Goal: Transaction & Acquisition: Download file/media

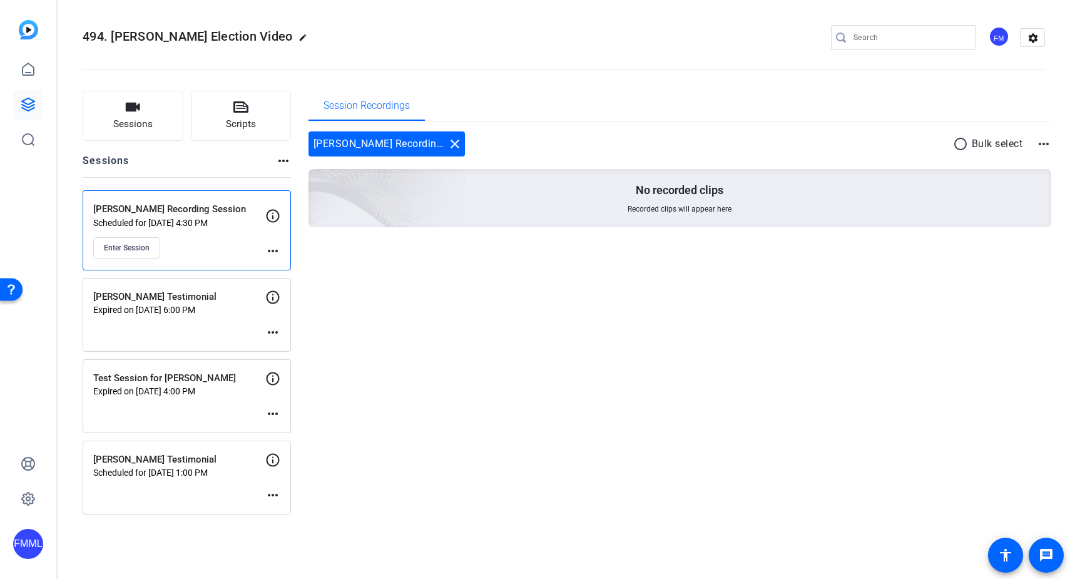
click at [197, 249] on div "Enter Session" at bounding box center [179, 247] width 172 height 21
click at [145, 245] on span "Enter Session" at bounding box center [127, 248] width 46 height 10
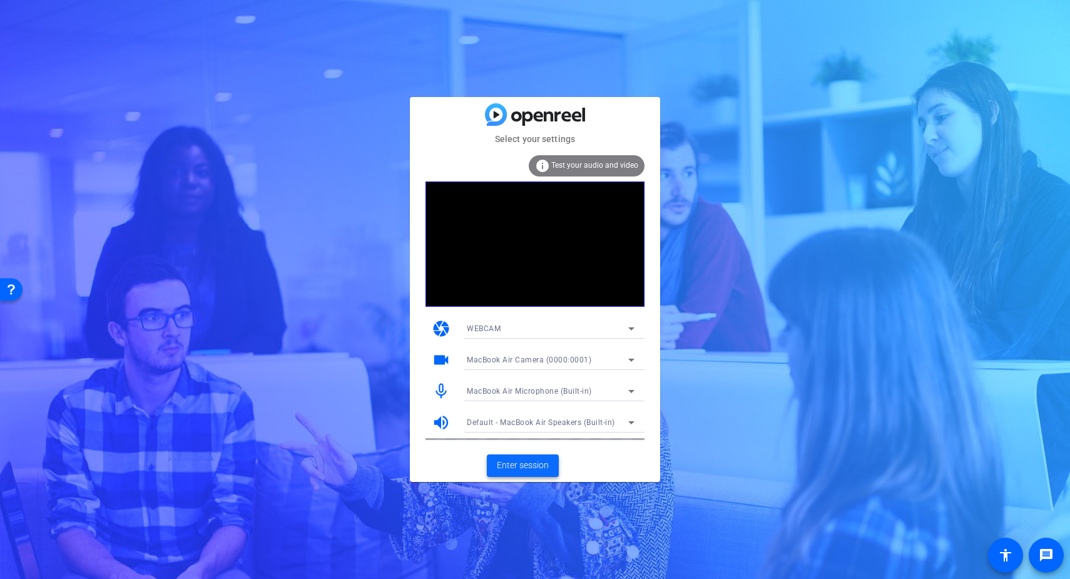
click at [528, 469] on span "Enter session" at bounding box center [523, 465] width 52 height 13
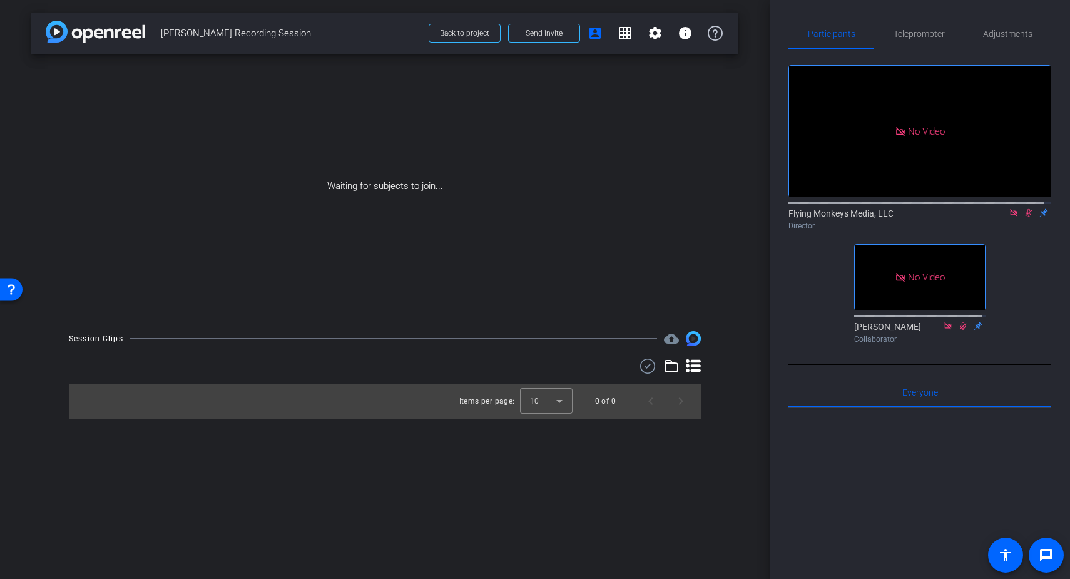
click at [1024, 217] on icon at bounding box center [1029, 212] width 10 height 9
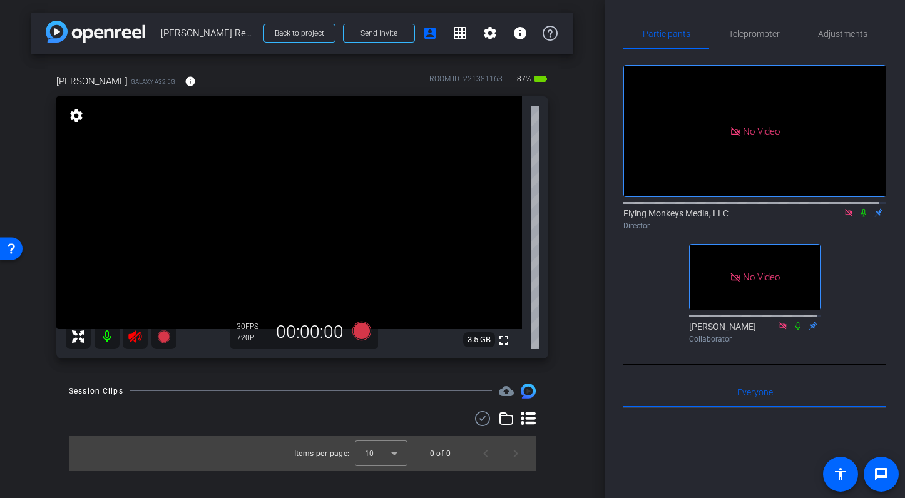
click at [135, 339] on icon at bounding box center [135, 336] width 15 height 15
click at [859, 217] on icon at bounding box center [864, 212] width 10 height 9
click at [860, 217] on icon at bounding box center [863, 213] width 7 height 8
click at [859, 217] on icon at bounding box center [864, 212] width 10 height 9
click at [860, 217] on icon at bounding box center [863, 213] width 7 height 8
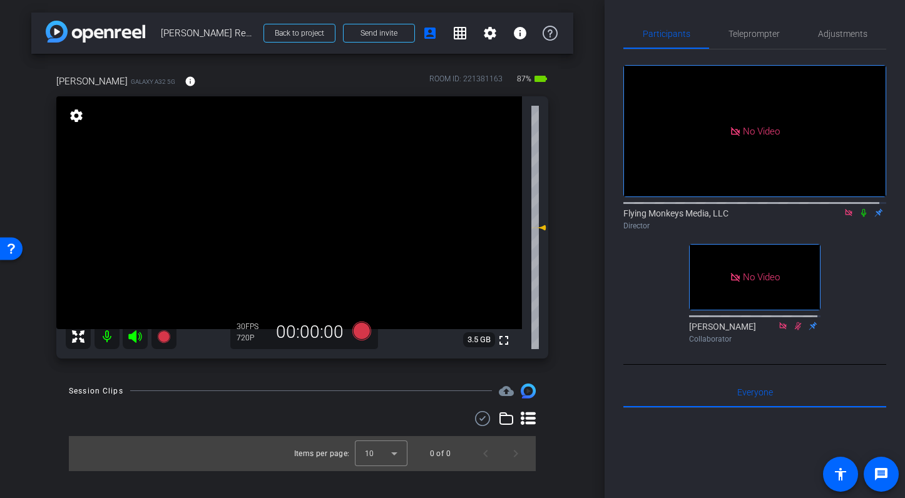
click at [861, 217] on icon at bounding box center [863, 213] width 5 height 8
click at [362, 334] on icon at bounding box center [361, 330] width 19 height 19
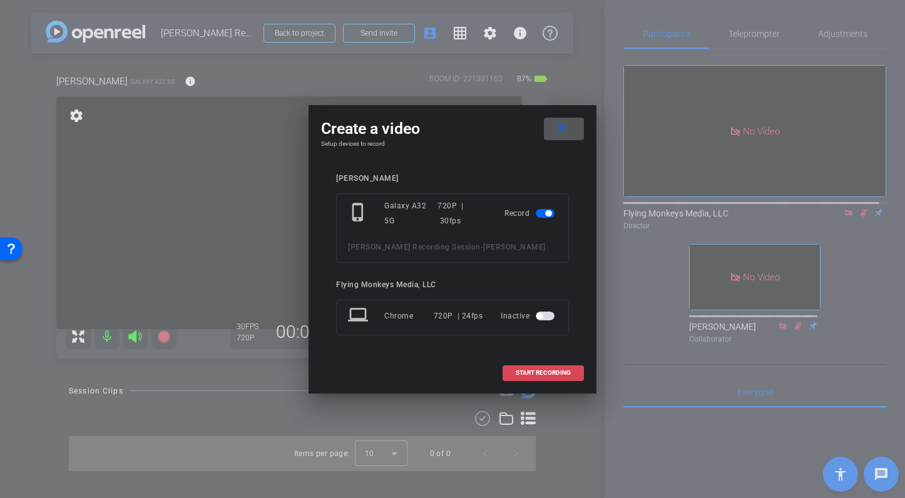
click at [536, 370] on span "START RECORDING" at bounding box center [543, 373] width 55 height 6
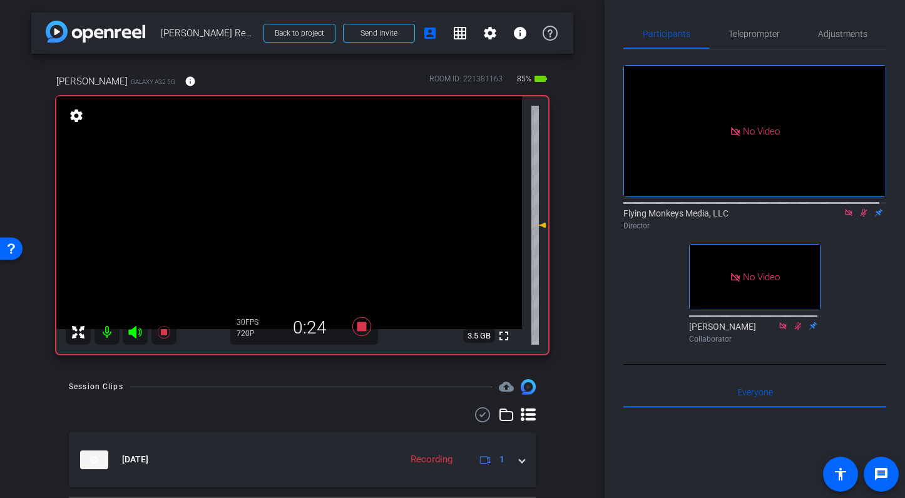
scroll to position [34, 0]
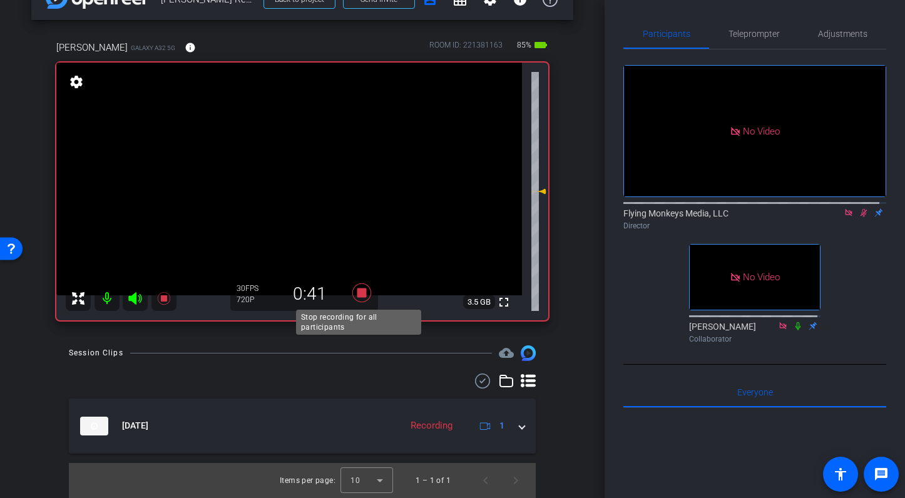
click at [360, 293] on icon at bounding box center [361, 292] width 19 height 19
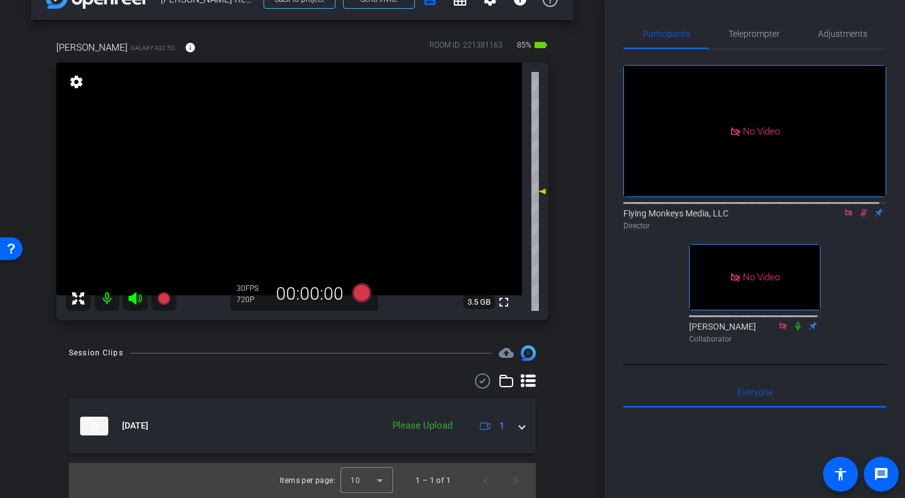
click at [859, 217] on icon at bounding box center [864, 212] width 10 height 9
click at [112, 302] on mat-icon at bounding box center [106, 298] width 25 height 25
click at [131, 302] on icon at bounding box center [135, 298] width 15 height 15
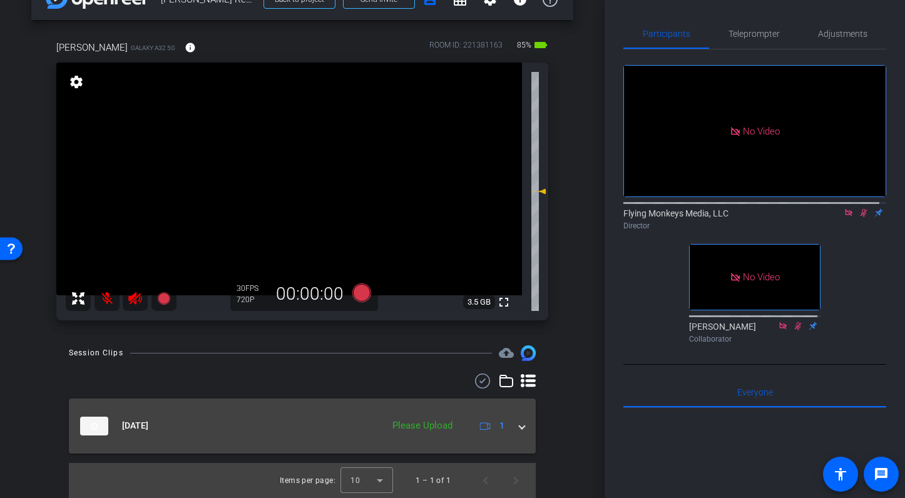
click at [519, 428] on span at bounding box center [521, 425] width 5 height 13
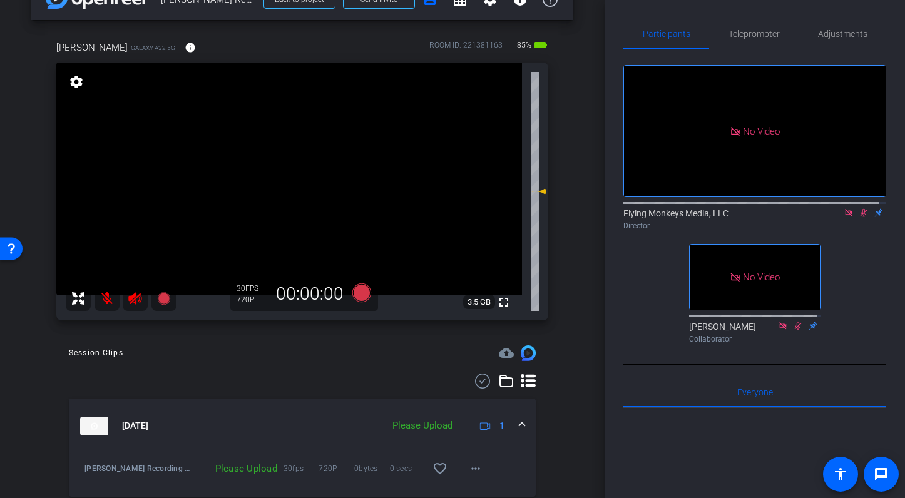
scroll to position [77, 0]
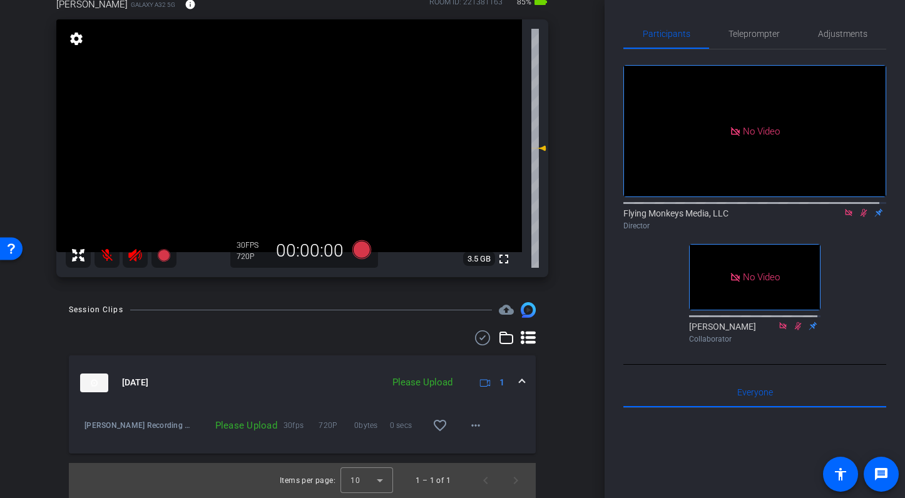
click at [480, 384] on icon at bounding box center [485, 382] width 11 height 11
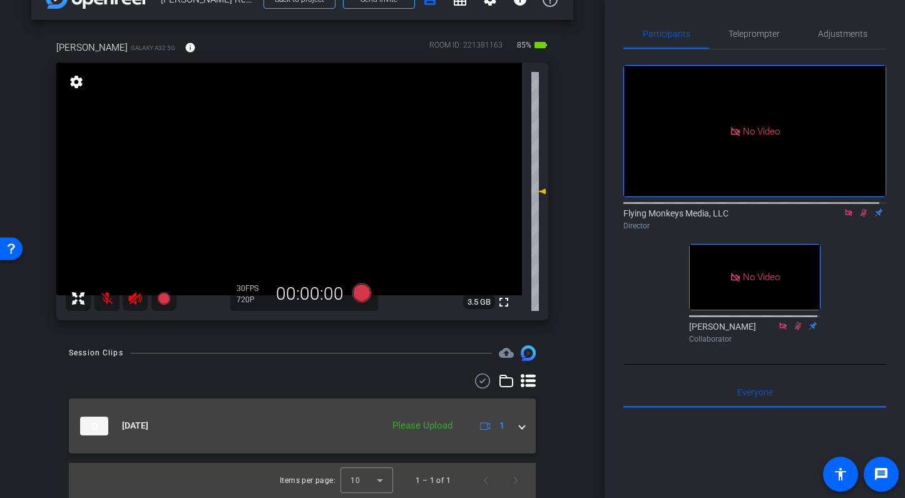
scroll to position [34, 0]
click at [266, 429] on mat-panel-title "Sep 18, 2025" at bounding box center [228, 426] width 296 height 19
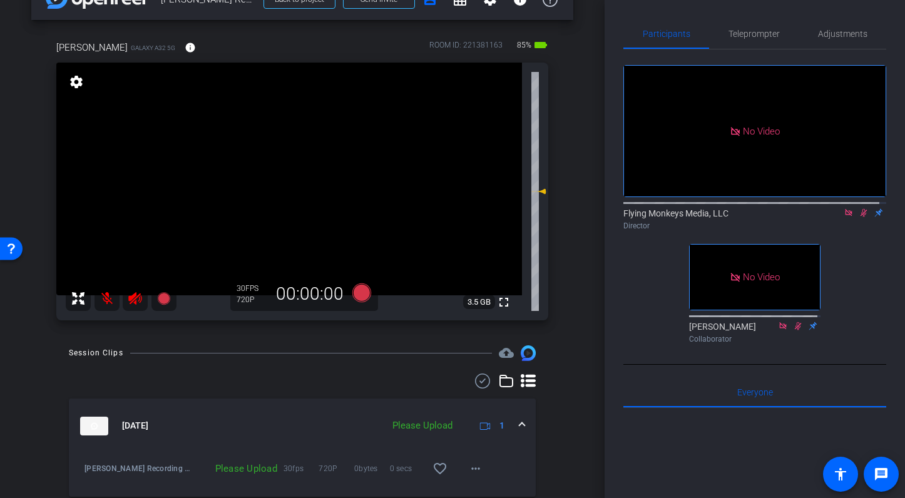
scroll to position [77, 0]
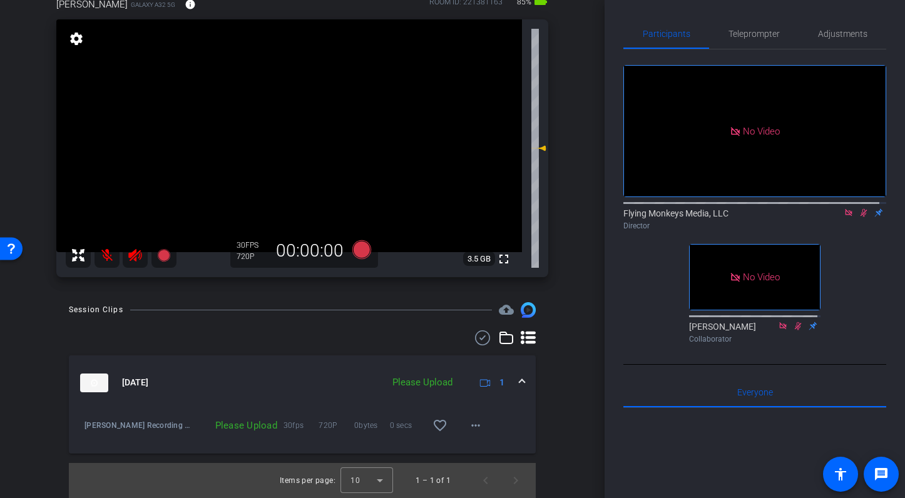
click at [413, 382] on div "Please Upload" at bounding box center [422, 382] width 73 height 14
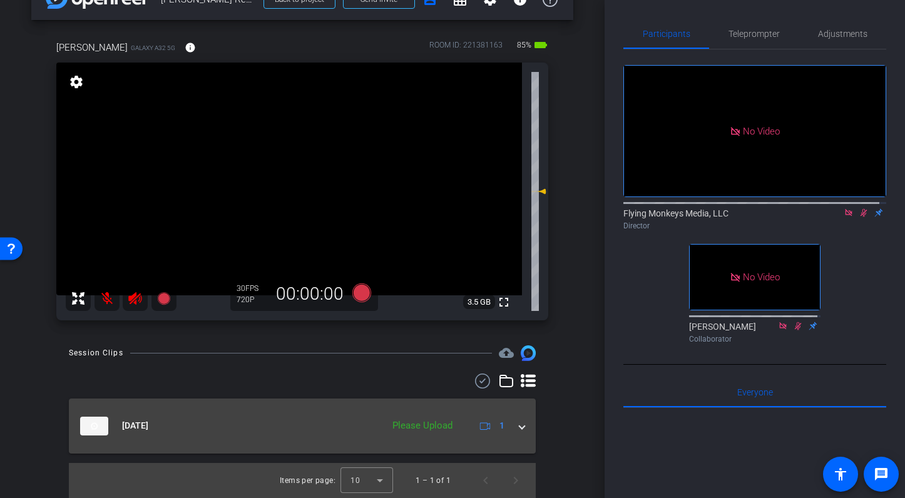
scroll to position [34, 0]
click at [519, 427] on span at bounding box center [521, 425] width 5 height 13
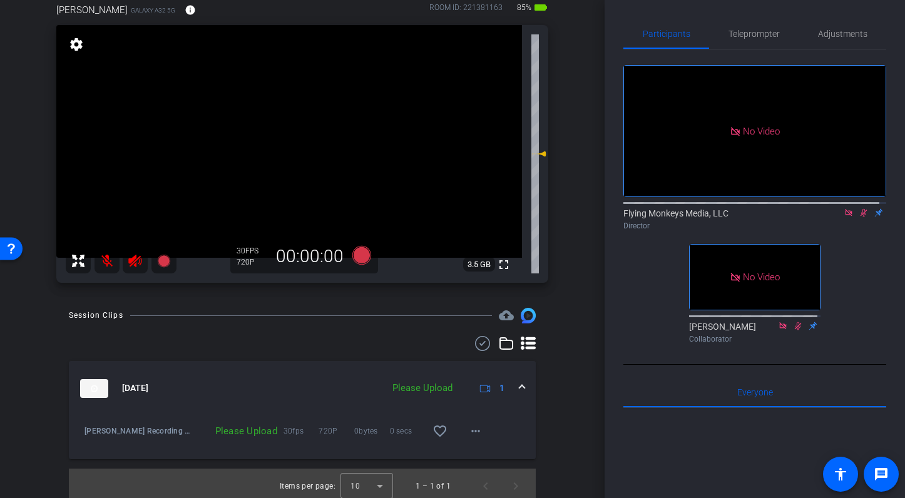
scroll to position [77, 0]
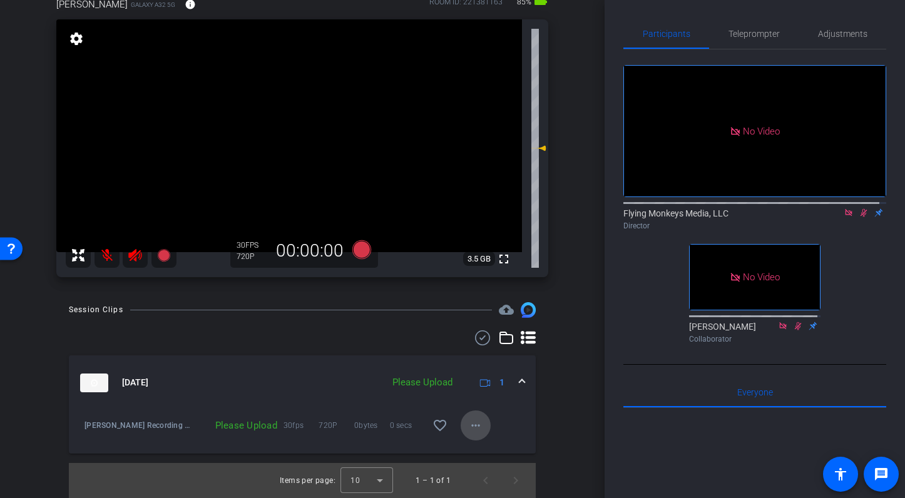
click at [473, 427] on mat-icon "more_horiz" at bounding box center [475, 425] width 15 height 15
click at [121, 430] on div at bounding box center [452, 249] width 905 height 498
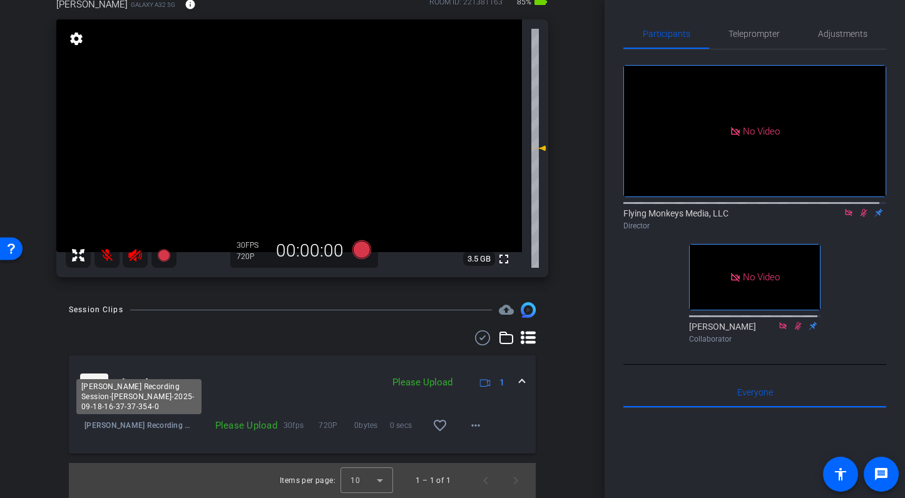
click at [152, 387] on div "Tom Neely Recording Session-Tom Neely-2025-09-18-16-37-37-354-0" at bounding box center [138, 396] width 125 height 35
click at [243, 391] on mat-panel-title "Sep 18, 2025" at bounding box center [228, 383] width 296 height 19
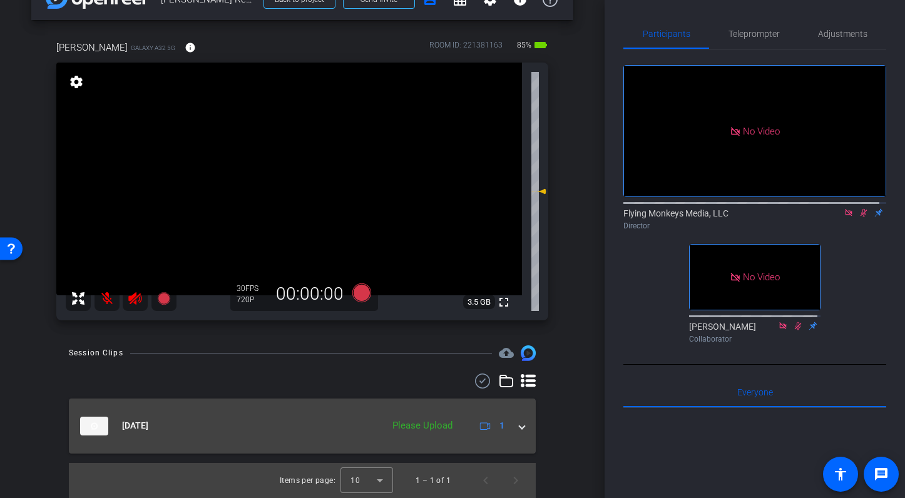
scroll to position [34, 0]
click at [422, 423] on div "Please Upload" at bounding box center [422, 426] width 73 height 14
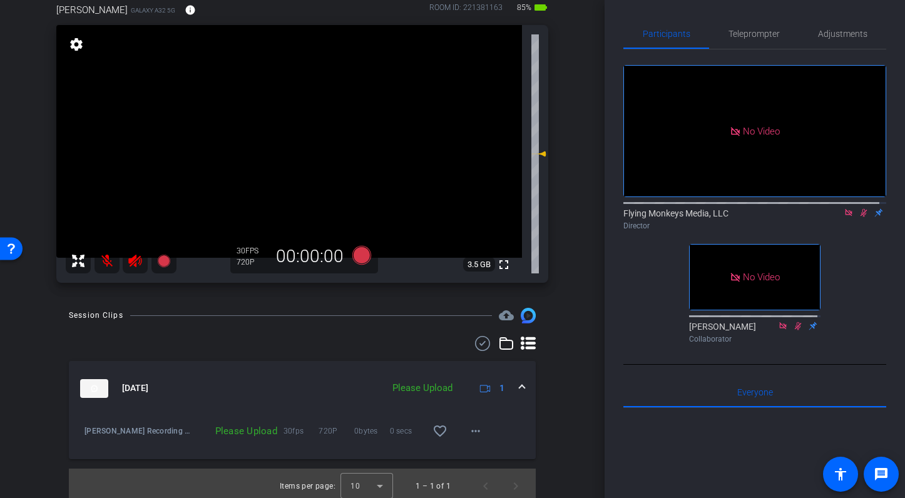
scroll to position [77, 0]
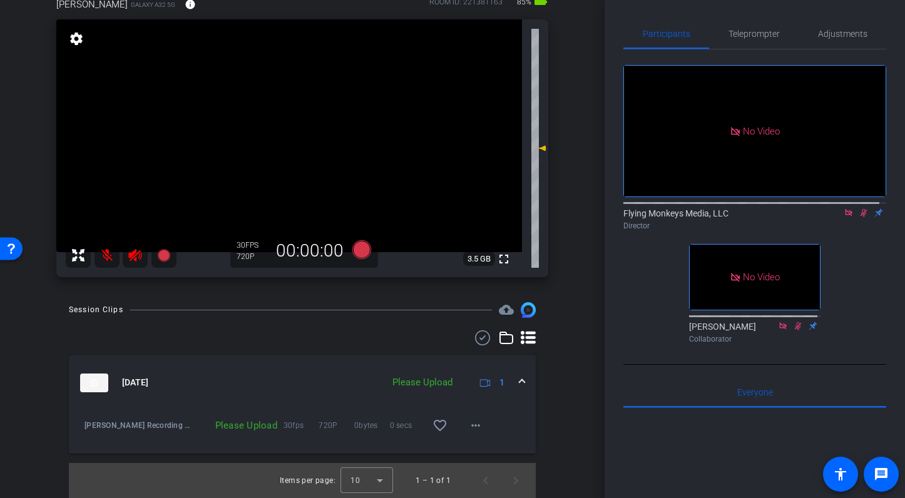
click at [417, 386] on div "Please Upload" at bounding box center [422, 382] width 73 height 14
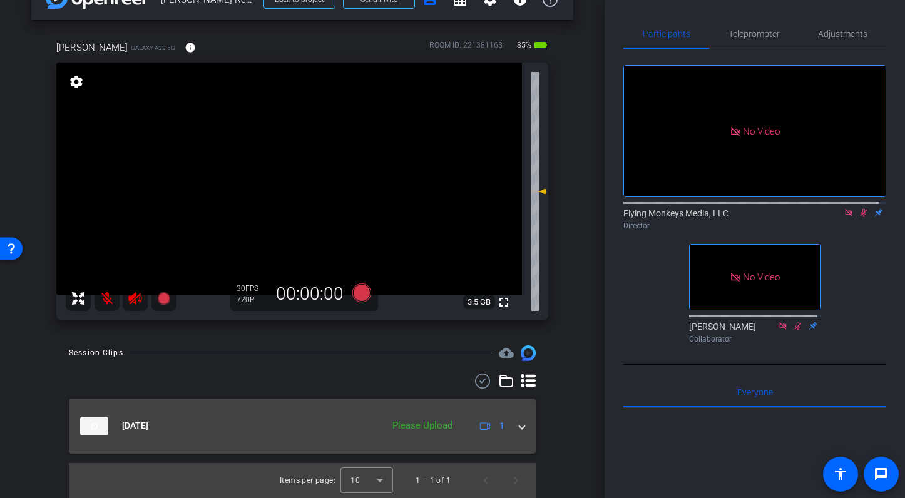
scroll to position [34, 0]
click at [513, 414] on mat-expansion-panel-header "Sep 18, 2025 Please Upload 1" at bounding box center [302, 426] width 467 height 55
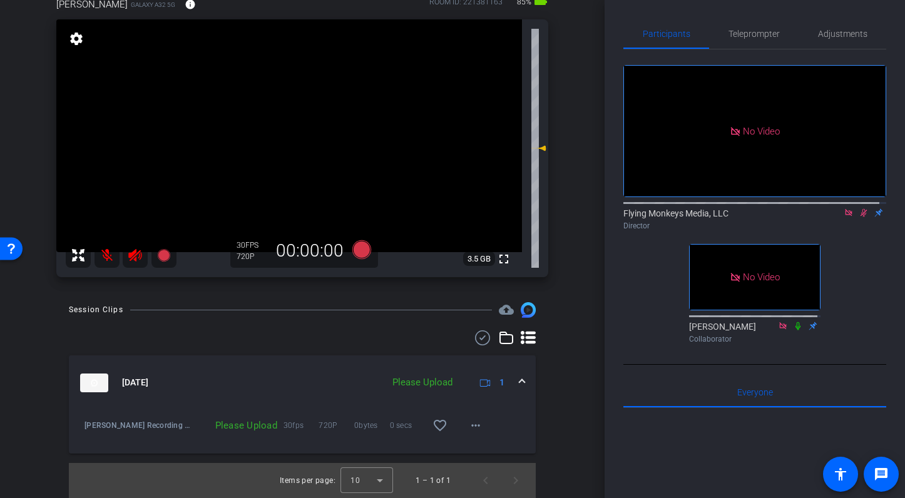
scroll to position [3, 0]
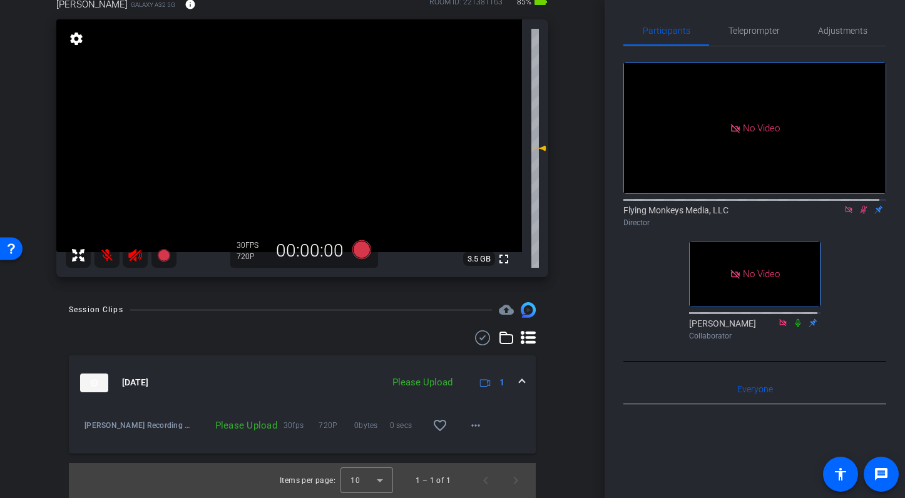
click at [860, 214] on icon at bounding box center [863, 210] width 7 height 8
click at [416, 381] on div "Please Upload" at bounding box center [422, 382] width 73 height 14
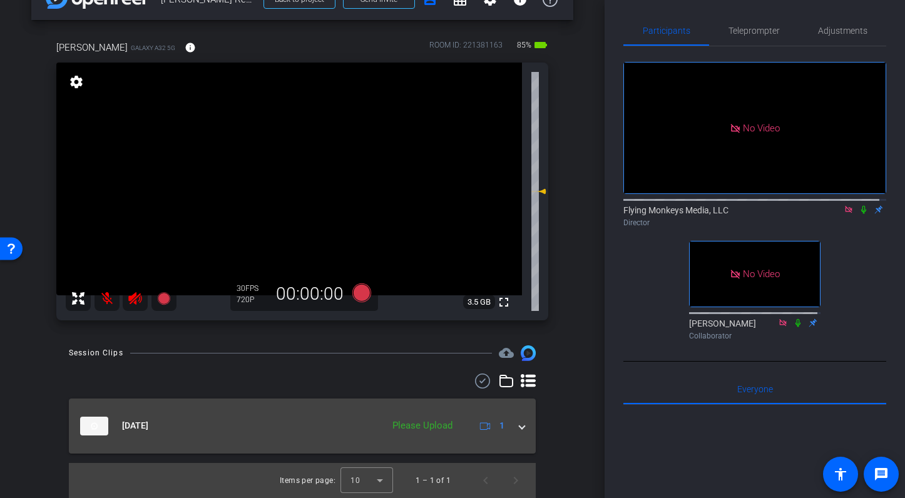
scroll to position [34, 0]
click at [519, 423] on span at bounding box center [521, 425] width 5 height 13
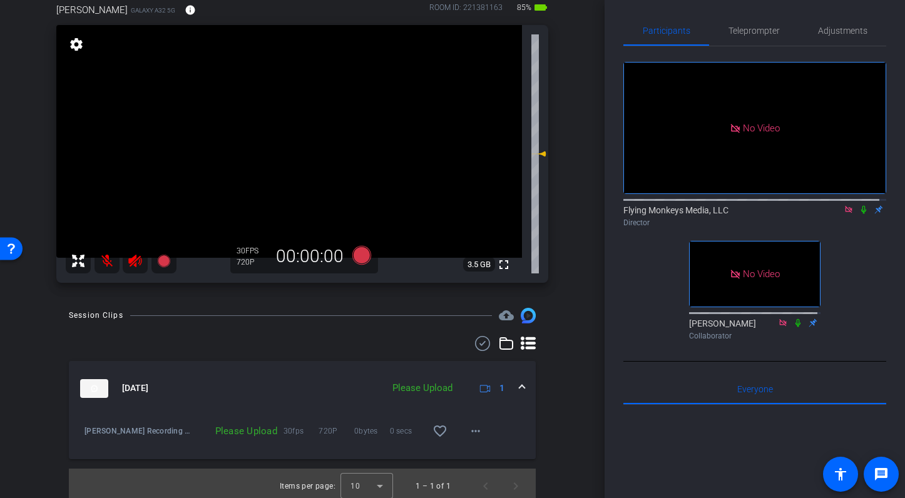
scroll to position [77, 0]
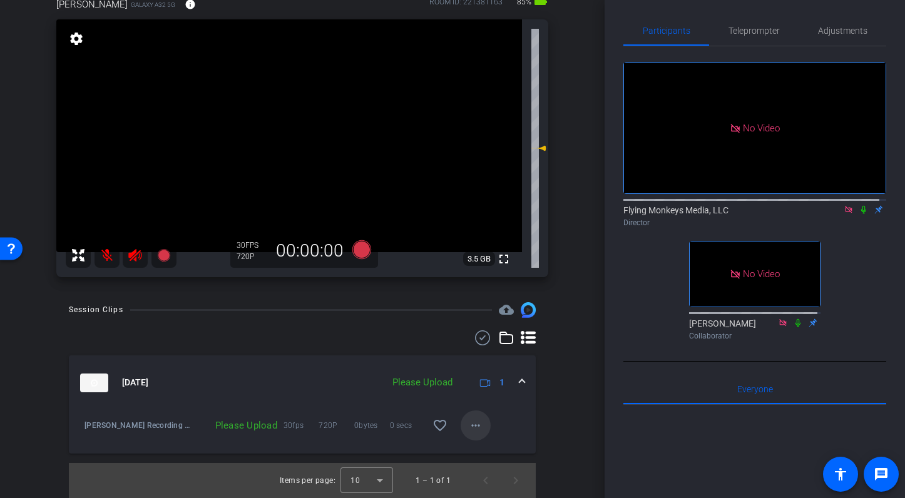
click at [470, 427] on mat-icon "more_horiz" at bounding box center [475, 425] width 15 height 15
click at [471, 450] on span "Upload" at bounding box center [489, 451] width 50 height 15
click at [859, 214] on icon at bounding box center [864, 209] width 10 height 9
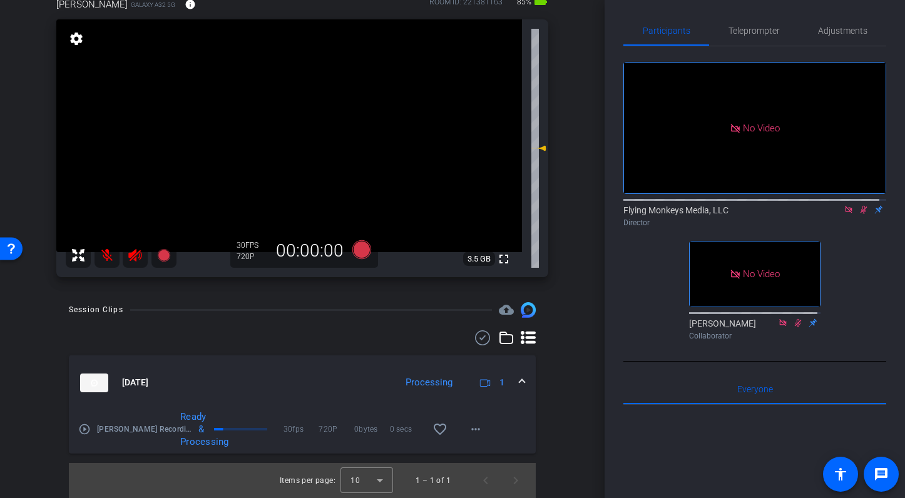
click at [84, 430] on mat-icon "play_circle_outline" at bounding box center [84, 429] width 13 height 13
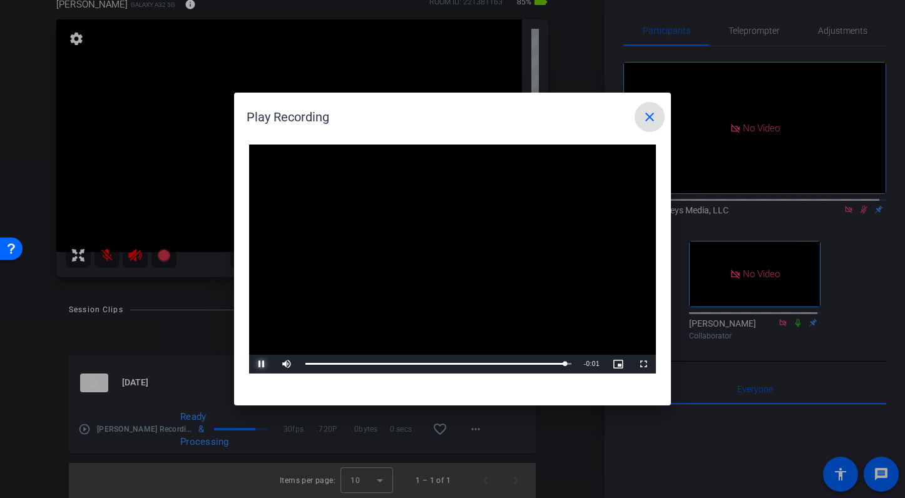
click at [259, 364] on span "Video Player" at bounding box center [261, 364] width 25 height 0
click at [650, 120] on mat-icon "close" at bounding box center [649, 117] width 15 height 15
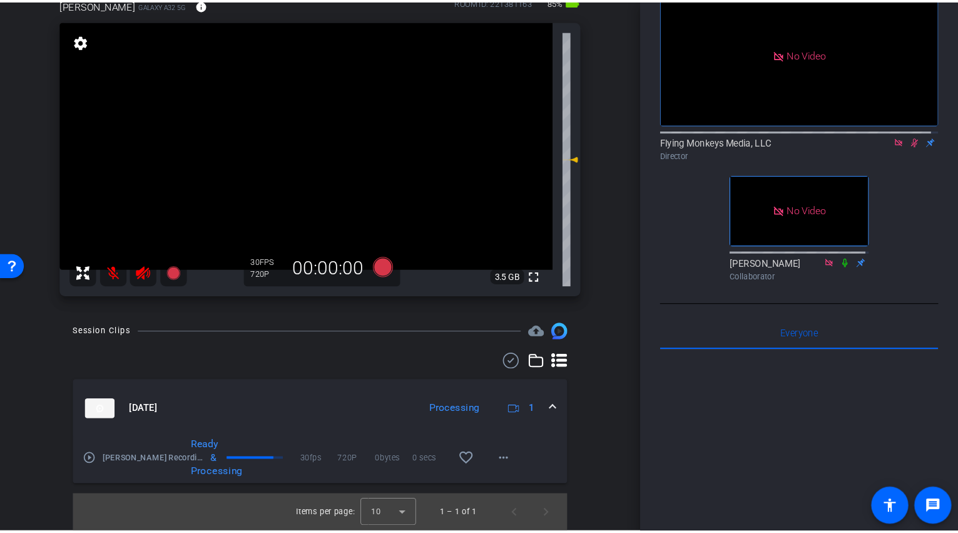
scroll to position [0, 0]
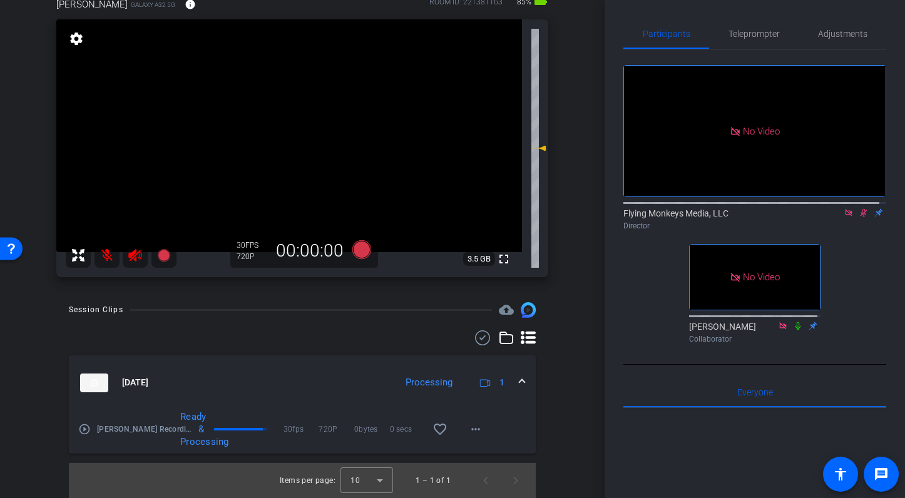
click at [105, 258] on mat-icon at bounding box center [106, 255] width 25 height 25
click at [136, 258] on icon at bounding box center [134, 255] width 13 height 13
click at [860, 217] on icon at bounding box center [863, 213] width 7 height 8
click at [861, 217] on icon at bounding box center [863, 213] width 5 height 8
click at [860, 217] on icon at bounding box center [863, 213] width 7 height 8
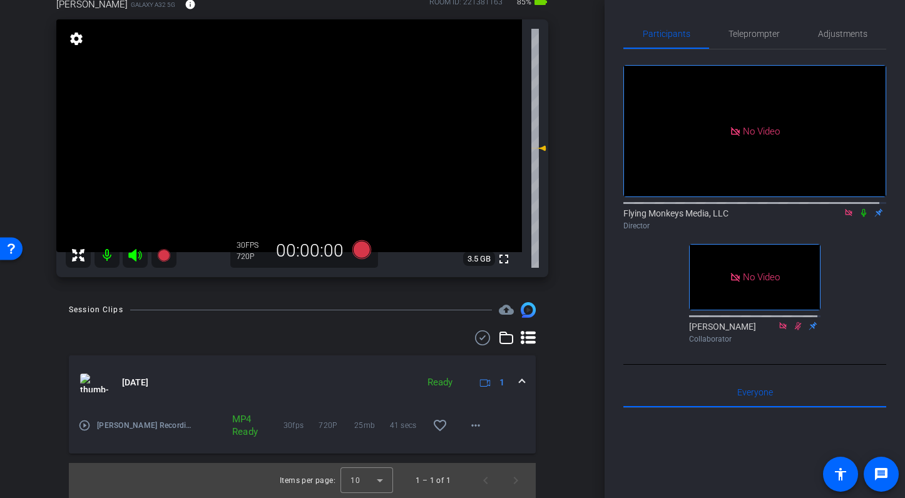
click at [861, 217] on icon at bounding box center [863, 213] width 5 height 8
click at [355, 253] on icon at bounding box center [361, 249] width 19 height 19
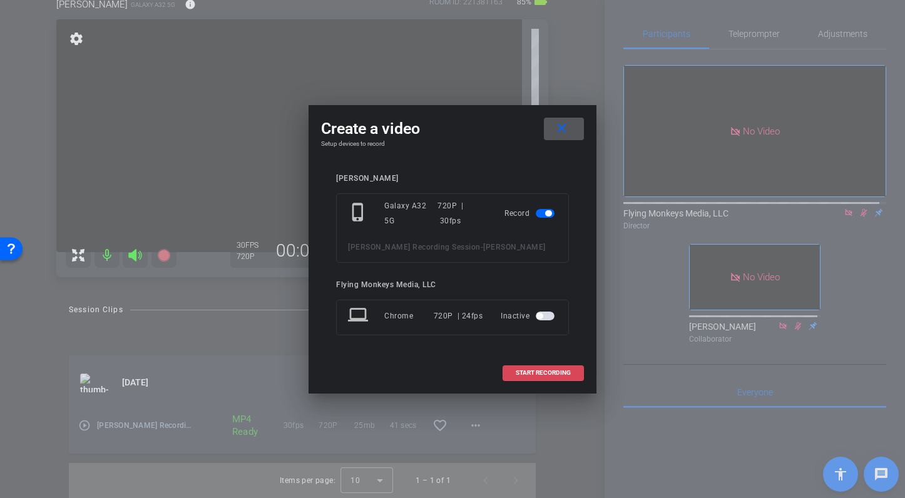
click at [543, 370] on span "START RECORDING" at bounding box center [543, 373] width 55 height 6
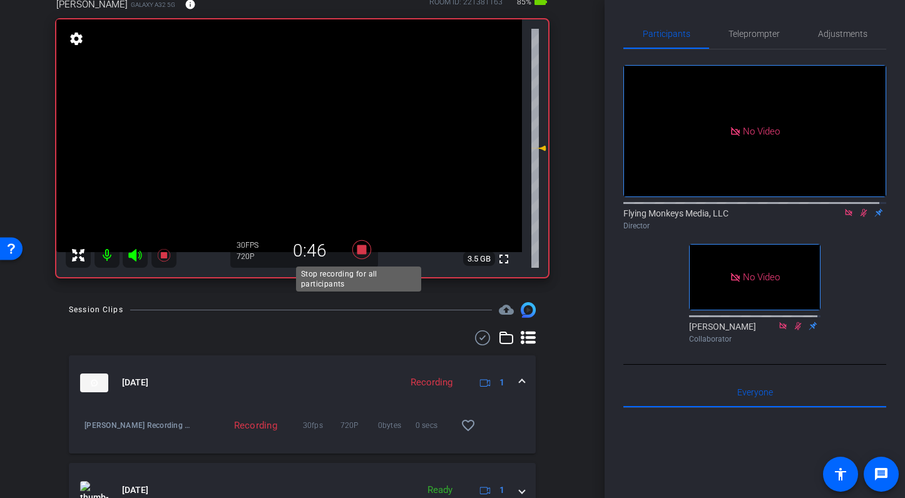
click at [359, 250] on icon at bounding box center [361, 249] width 19 height 19
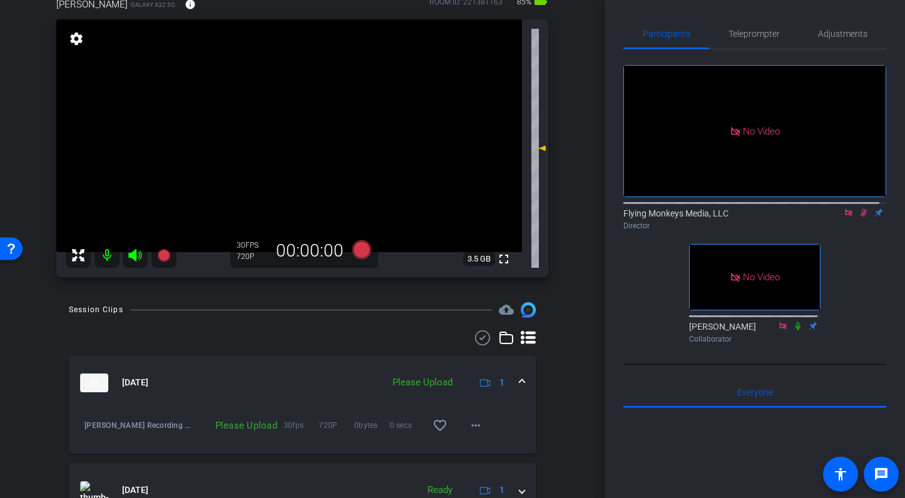
click at [859, 217] on icon at bounding box center [864, 212] width 10 height 9
click at [356, 252] on icon at bounding box center [361, 249] width 19 height 19
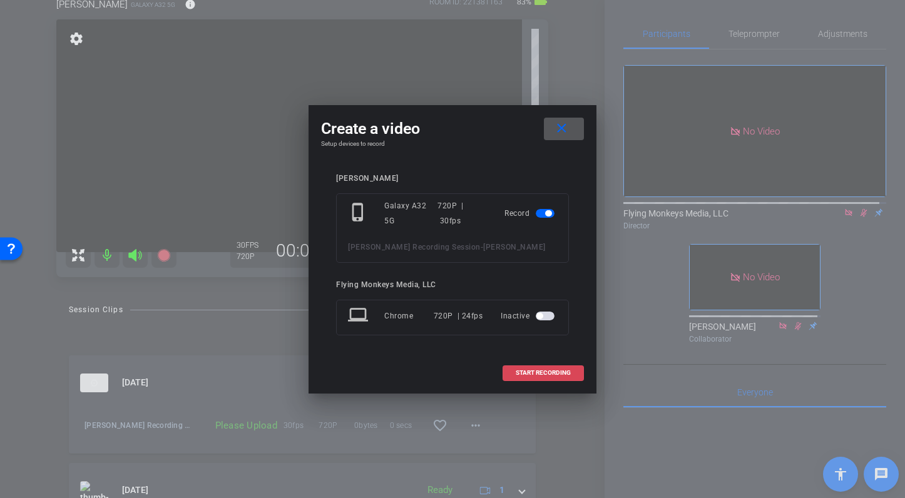
click at [531, 372] on span "START RECORDING" at bounding box center [543, 373] width 55 height 6
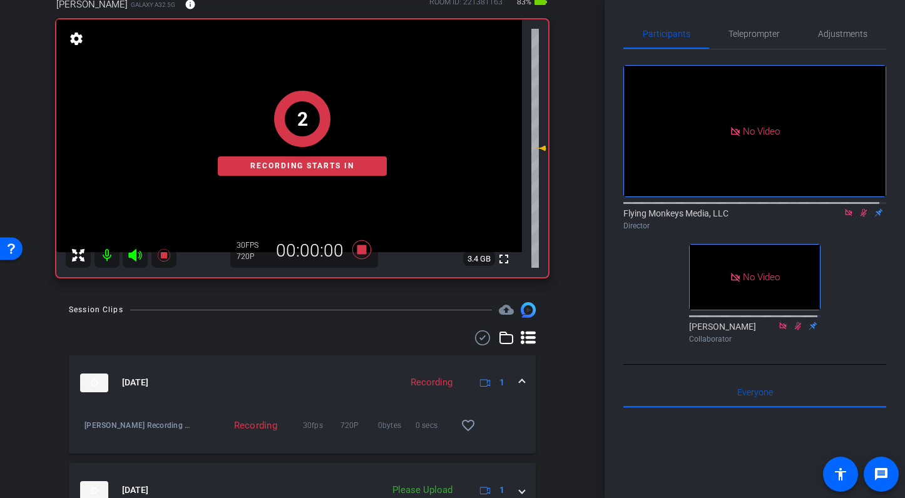
click at [356, 254] on div "2 Recording starts in" at bounding box center [302, 133] width 492 height 288
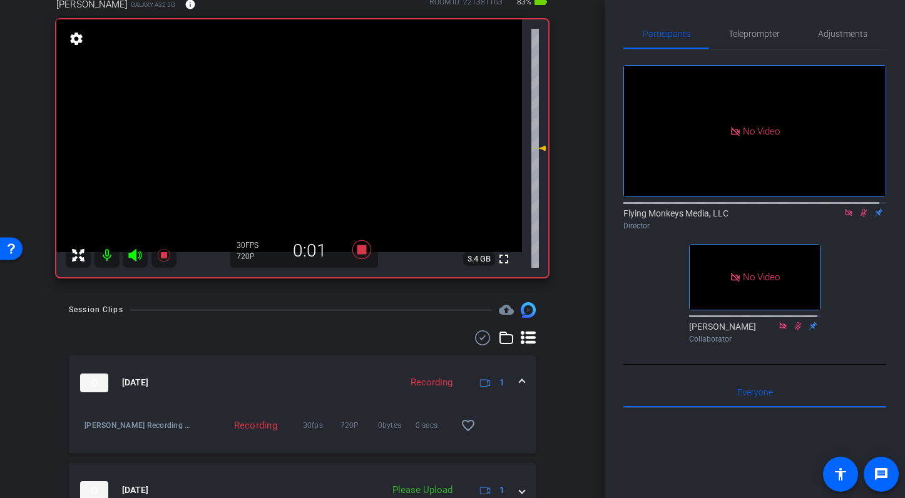
click at [860, 217] on icon at bounding box center [863, 213] width 7 height 8
click at [859, 217] on icon at bounding box center [864, 212] width 10 height 9
click at [356, 252] on icon at bounding box center [361, 249] width 19 height 19
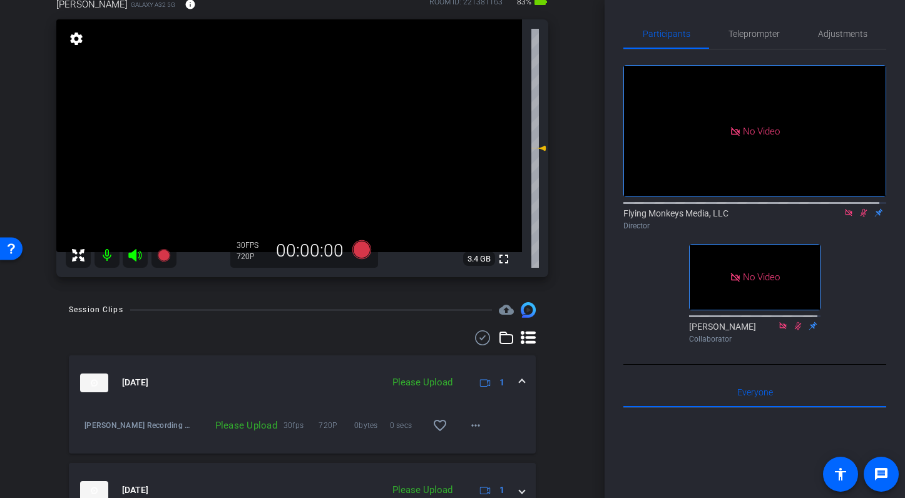
click at [860, 217] on icon at bounding box center [863, 213] width 7 height 8
click at [861, 217] on icon at bounding box center [863, 213] width 5 height 8
click at [360, 249] on icon at bounding box center [361, 249] width 19 height 19
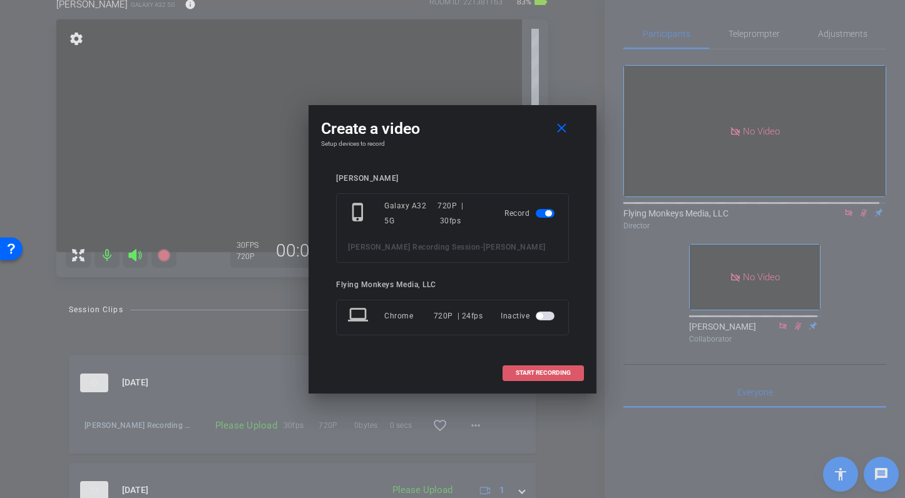
click at [543, 370] on span "START RECORDING" at bounding box center [543, 373] width 55 height 6
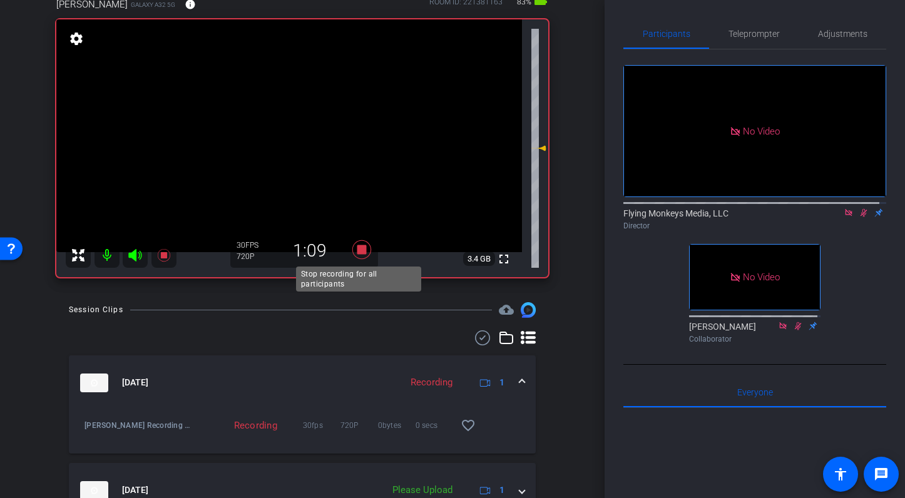
click at [360, 250] on icon at bounding box center [361, 249] width 19 height 19
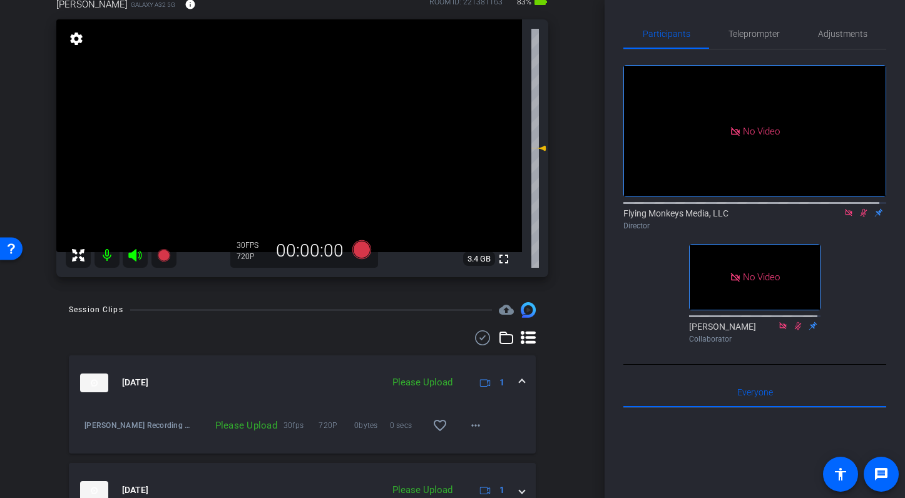
click at [859, 217] on icon at bounding box center [864, 212] width 10 height 9
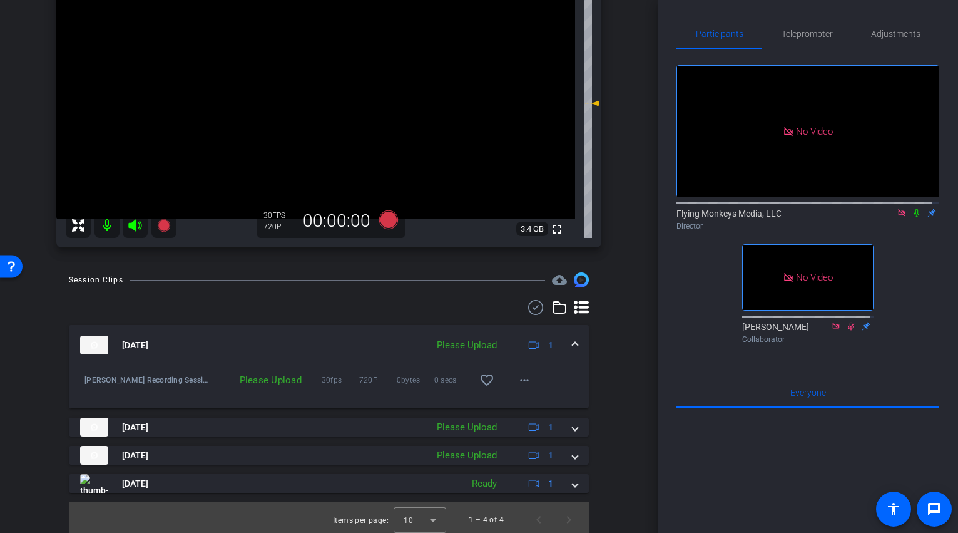
scroll to position [141, 0]
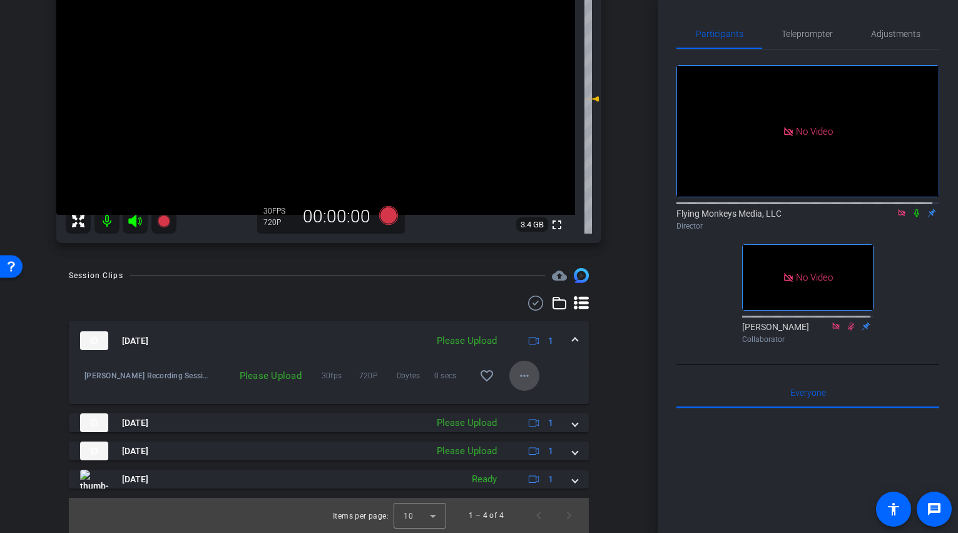
click at [517, 374] on mat-icon "more_horiz" at bounding box center [524, 375] width 15 height 15
click at [525, 402] on span "Upload" at bounding box center [538, 401] width 50 height 15
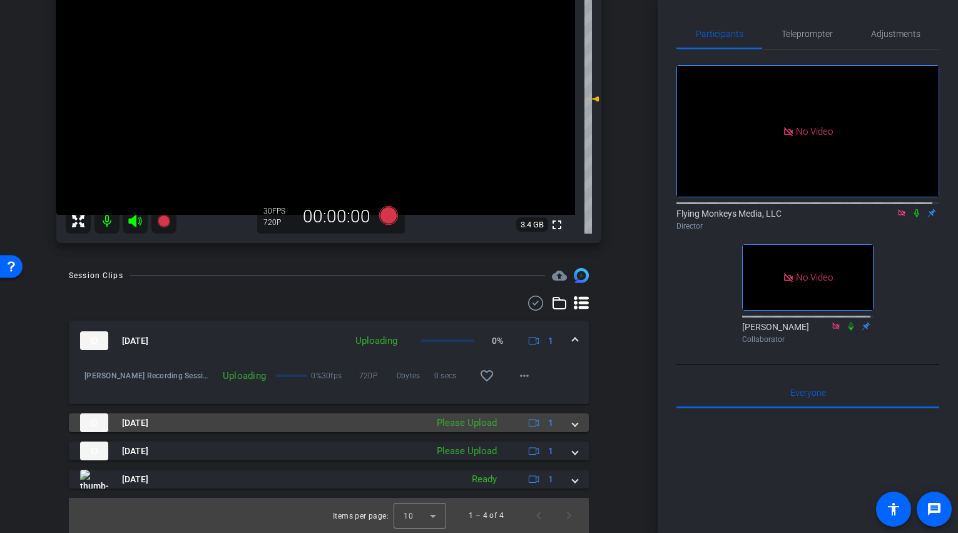
click at [573, 422] on span at bounding box center [575, 422] width 5 height 13
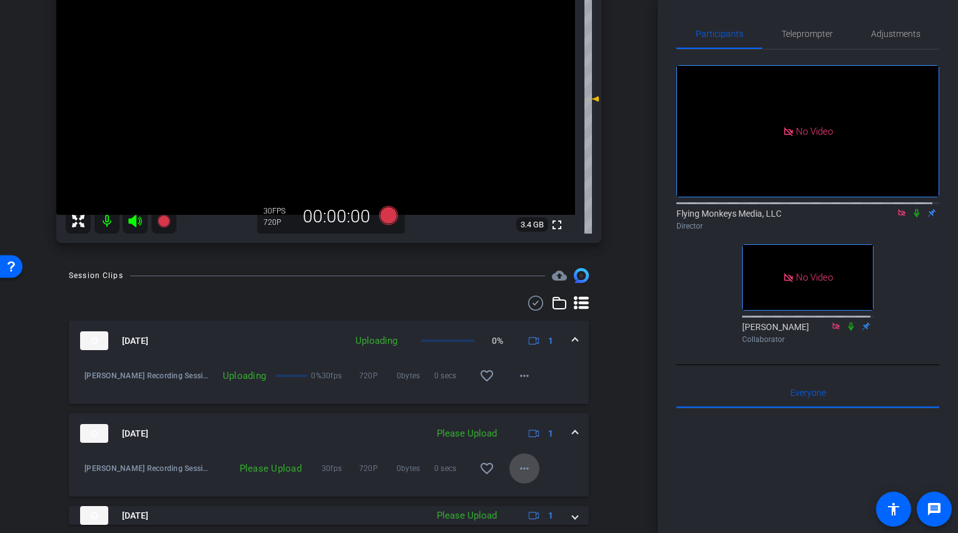
click at [517, 466] on mat-icon "more_horiz" at bounding box center [524, 468] width 15 height 15
click at [529, 405] on span "Upload" at bounding box center [538, 411] width 50 height 15
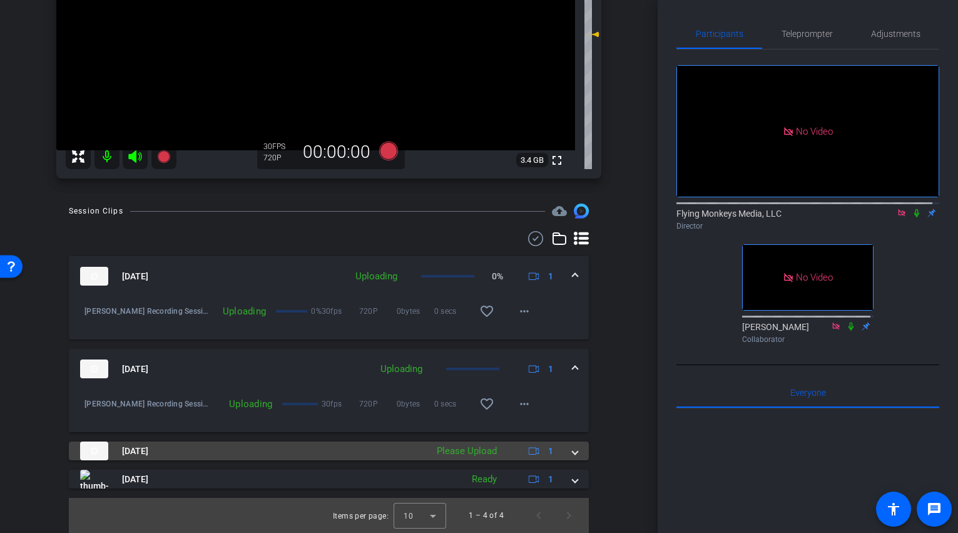
click at [573, 447] on span at bounding box center [575, 450] width 5 height 13
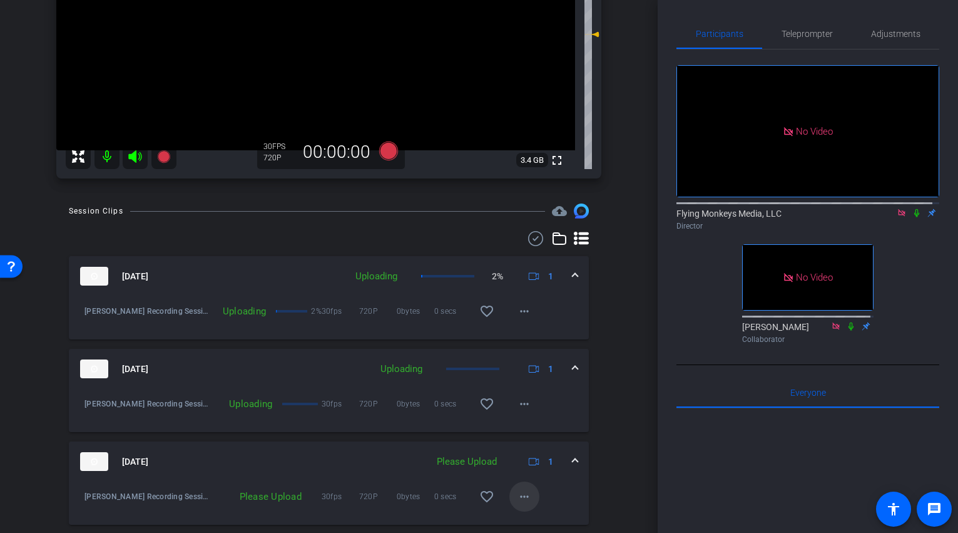
click at [517, 493] on mat-icon "more_horiz" at bounding box center [524, 496] width 15 height 15
click at [529, 436] on span "Upload" at bounding box center [538, 439] width 50 height 15
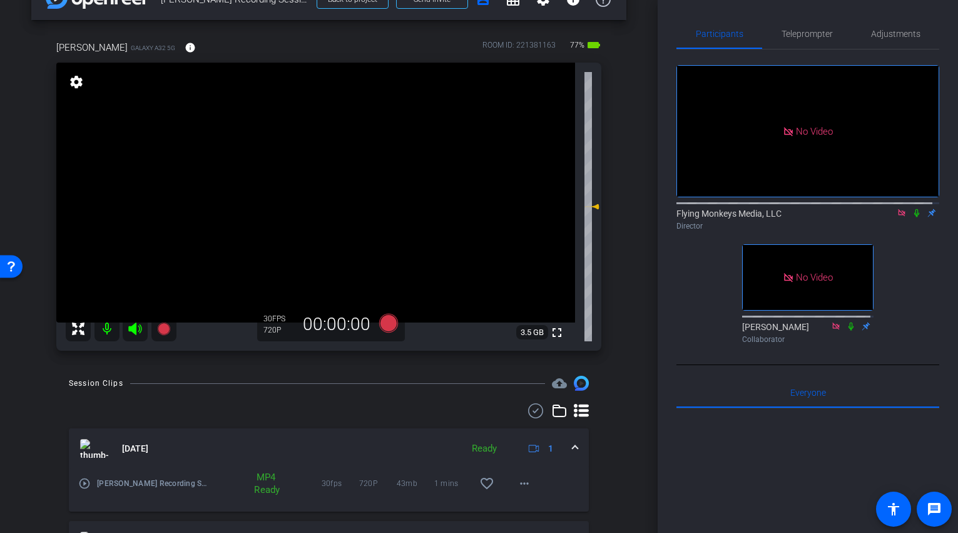
scroll to position [0, 0]
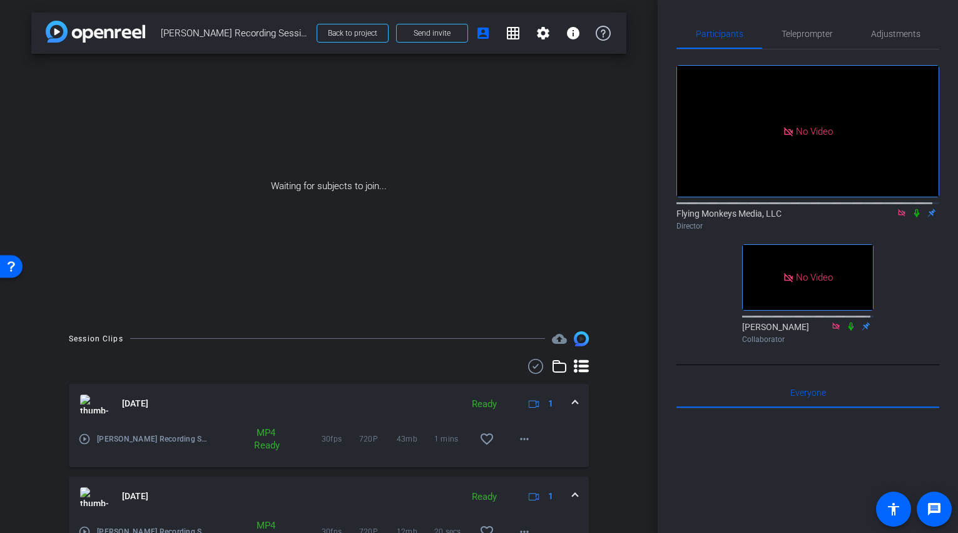
click at [573, 402] on span at bounding box center [575, 403] width 5 height 13
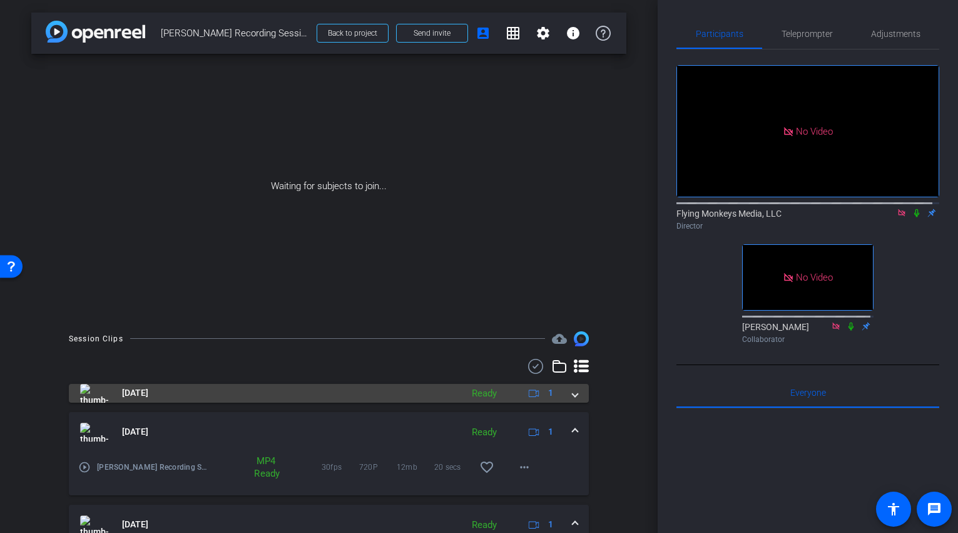
click at [567, 402] on div "Sep 18, 2025 Ready 1 play_circle_outline Tom Neely Recording Session-Tom Neely-…" at bounding box center [329, 500] width 520 height 232
click at [567, 401] on mat-expansion-panel-header "Sep 18, 2025 Ready 1" at bounding box center [329, 393] width 520 height 19
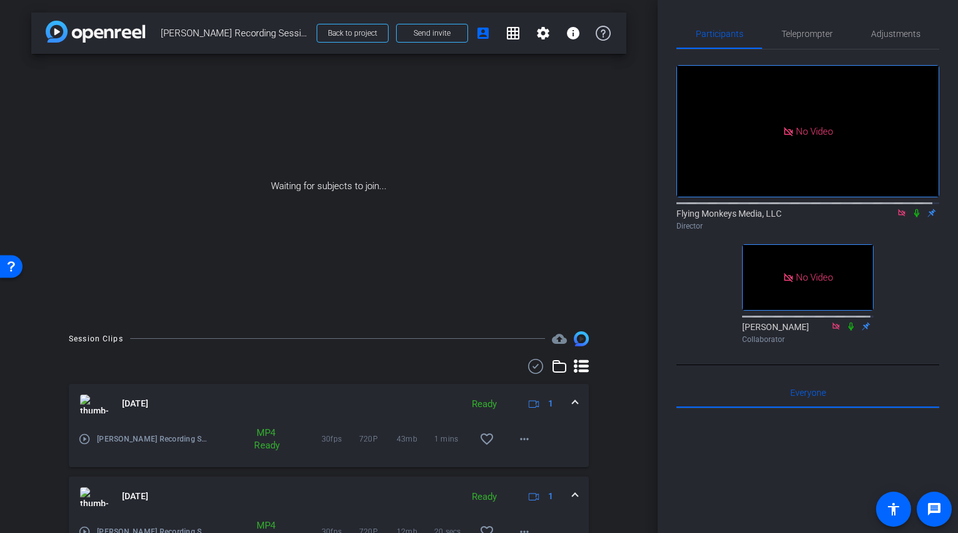
scroll to position [192, 0]
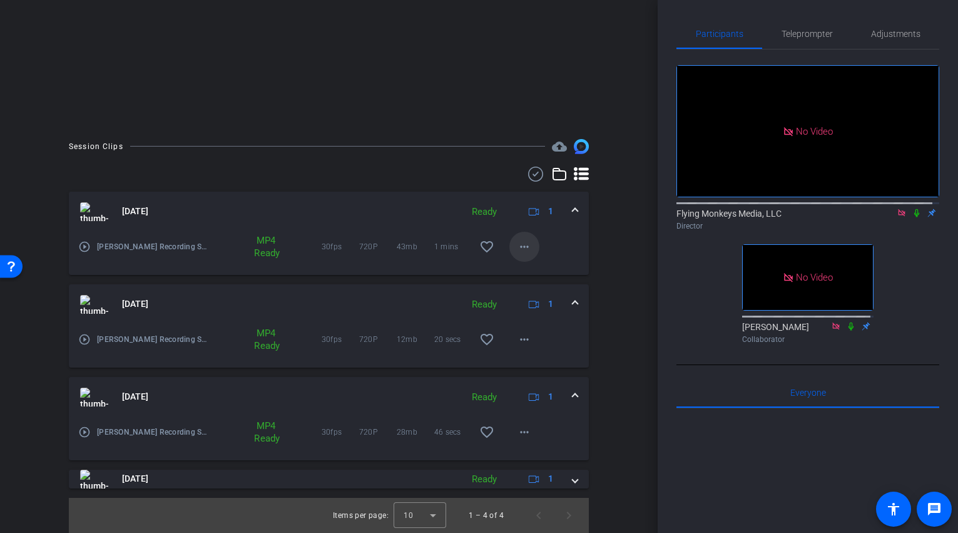
click at [520, 245] on mat-icon "more_horiz" at bounding box center [524, 246] width 15 height 15
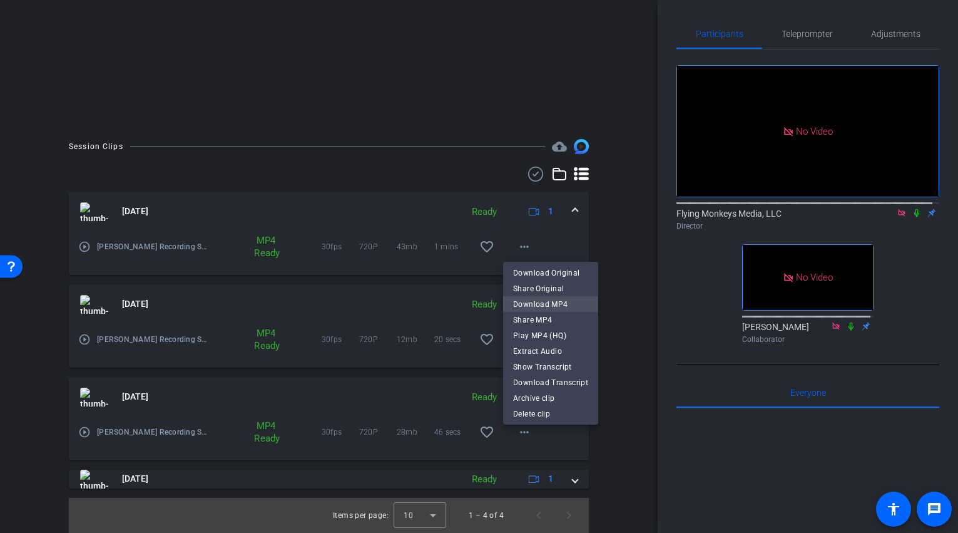
click at [558, 303] on span "Download MP4" at bounding box center [550, 304] width 75 height 15
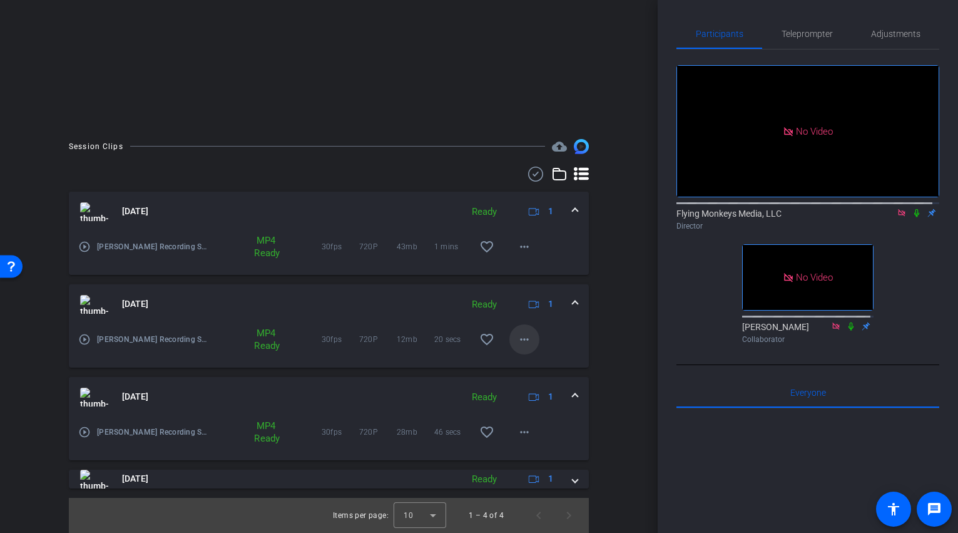
click at [523, 339] on mat-icon "more_horiz" at bounding box center [524, 339] width 15 height 15
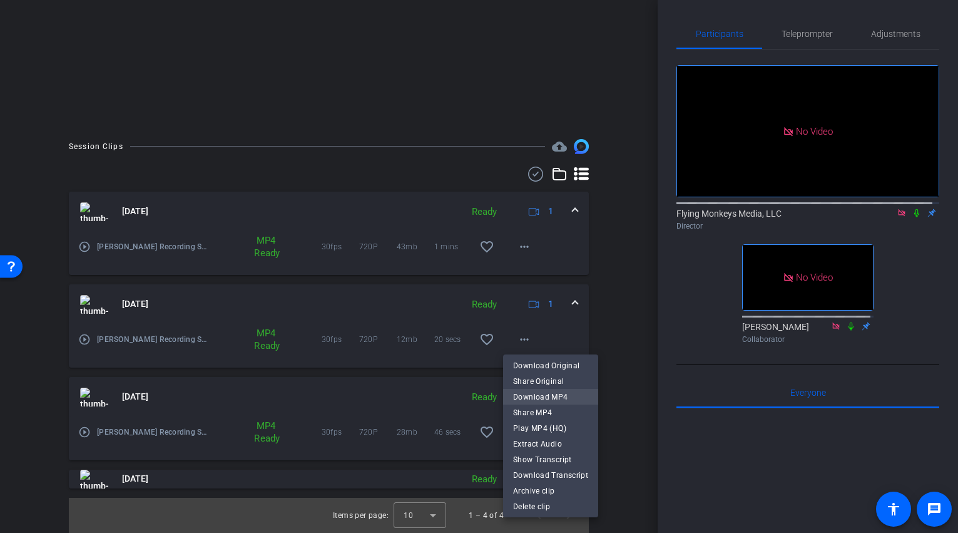
click at [531, 395] on span "Download MP4" at bounding box center [550, 396] width 75 height 15
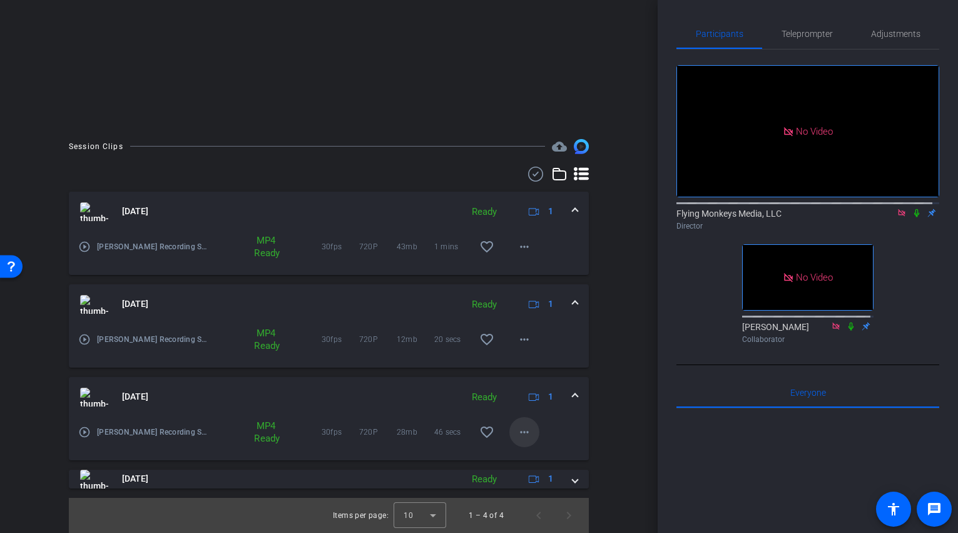
click at [521, 439] on span at bounding box center [524, 432] width 30 height 30
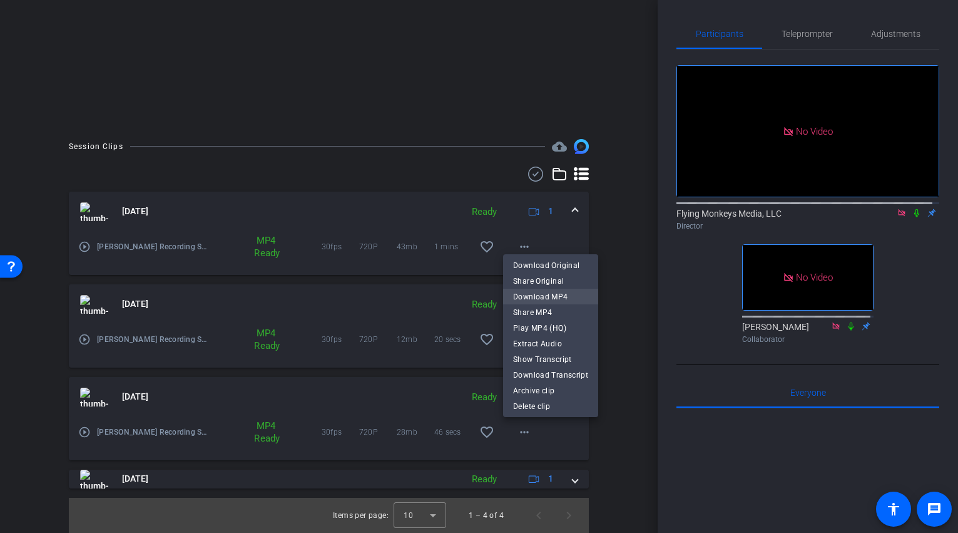
click at [556, 295] on span "Download MP4" at bounding box center [550, 296] width 75 height 15
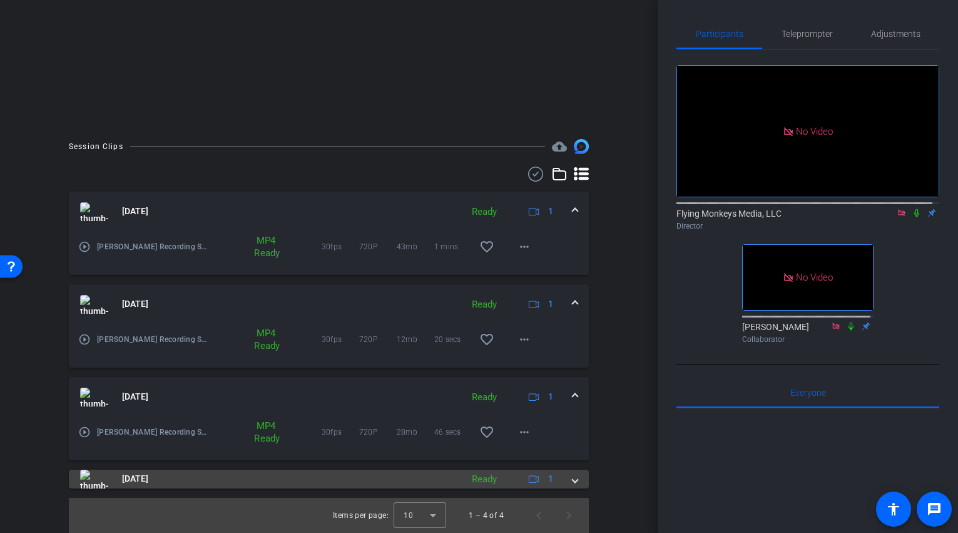
click at [573, 478] on span at bounding box center [575, 478] width 5 height 13
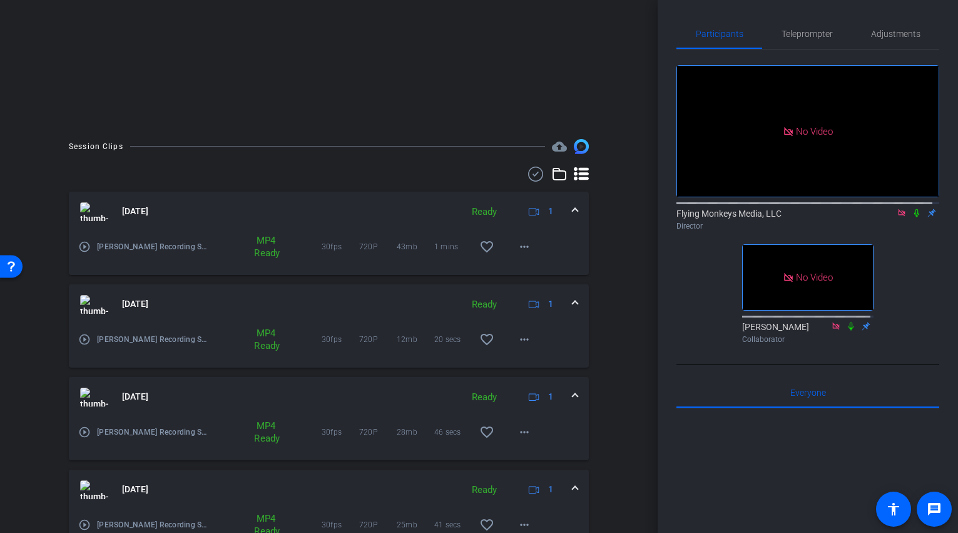
scroll to position [257, 0]
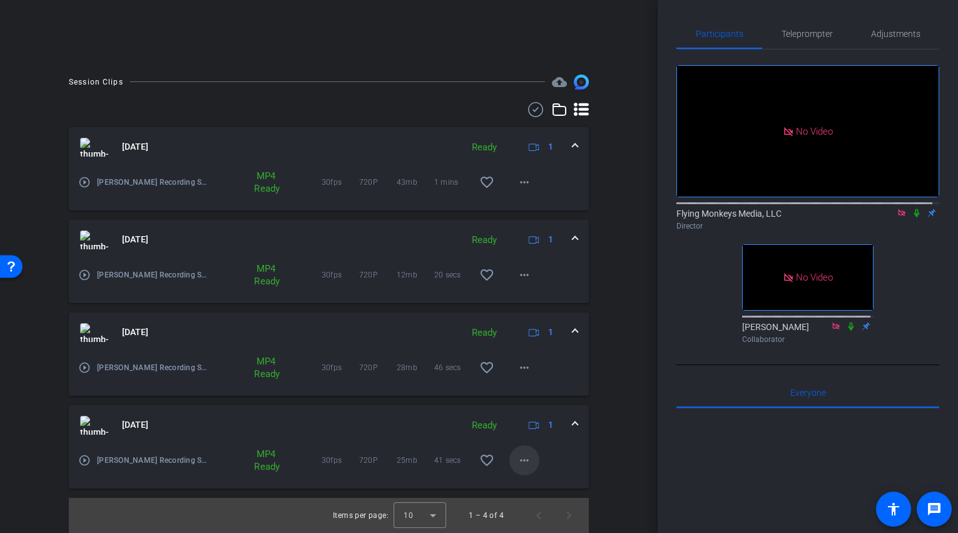
click at [517, 457] on mat-icon "more_horiz" at bounding box center [524, 459] width 15 height 15
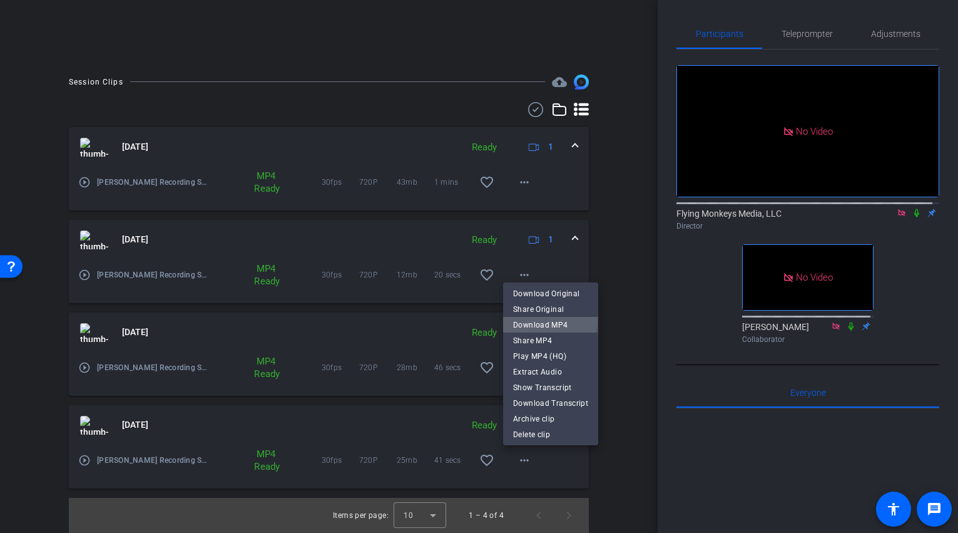
click at [540, 320] on span "Download MP4" at bounding box center [550, 324] width 75 height 15
